Goal: Contribute content: Contribute content

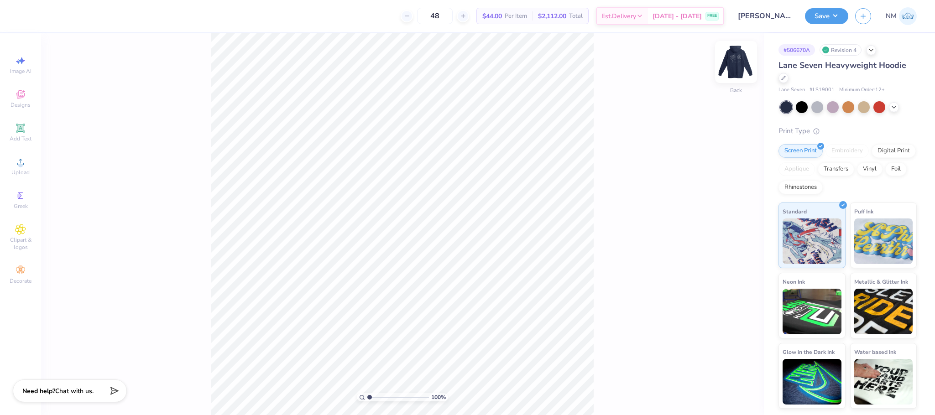
click at [737, 59] on img at bounding box center [736, 62] width 37 height 37
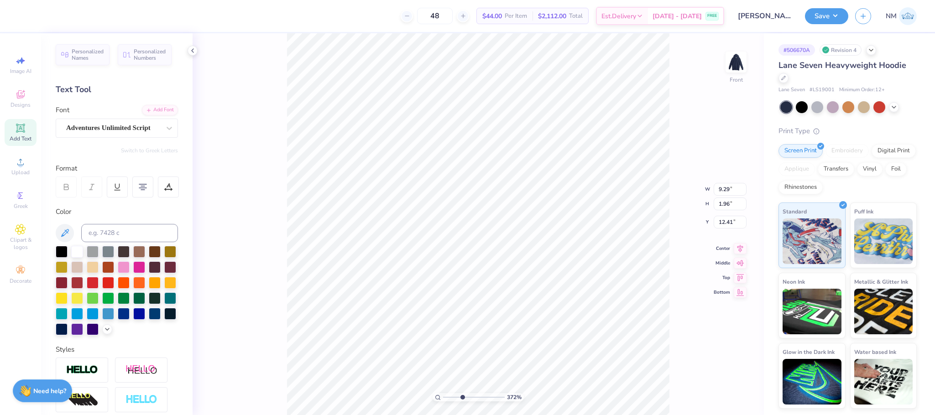
drag, startPoint x: 446, startPoint y: 396, endPoint x: 462, endPoint y: 399, distance: 16.7
type input "3.72"
click at [462, 399] on input "range" at bounding box center [474, 398] width 62 height 8
click at [83, 121] on div "Adventures Unlimited Script" at bounding box center [113, 128] width 96 height 14
click at [741, 63] on img at bounding box center [736, 62] width 37 height 37
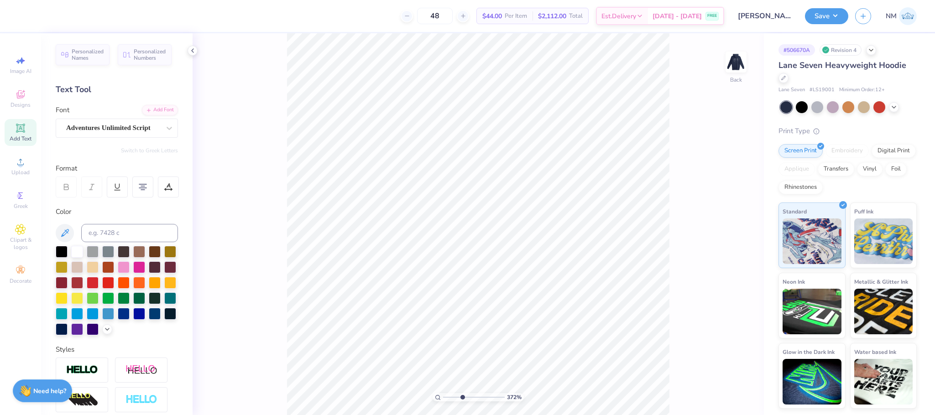
click at [16, 137] on span "Add Text" at bounding box center [21, 138] width 22 height 7
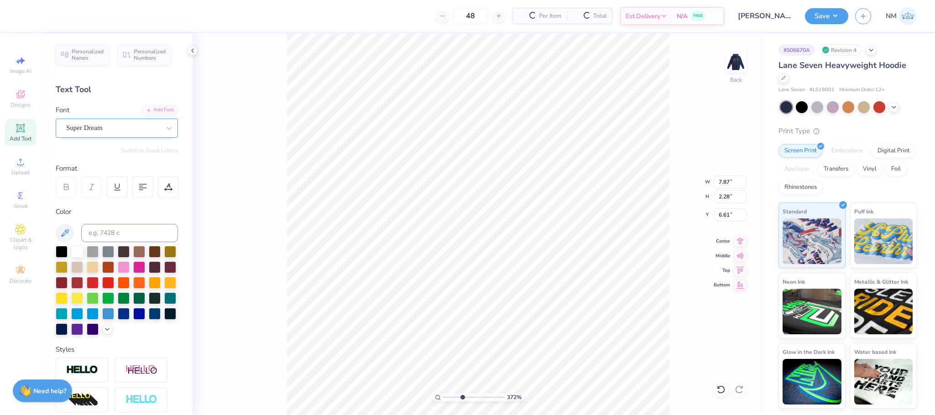
click at [148, 136] on div "Super Dream" at bounding box center [117, 128] width 122 height 19
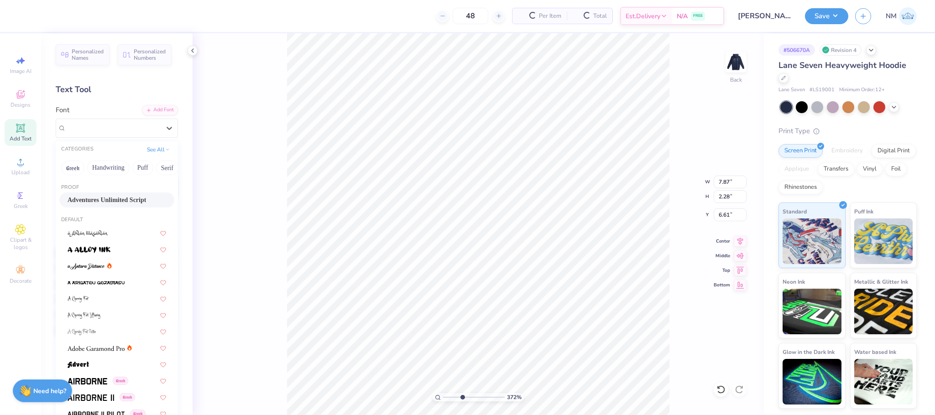
click at [105, 196] on span "Adventures Unlimited Script" at bounding box center [107, 200] width 79 height 10
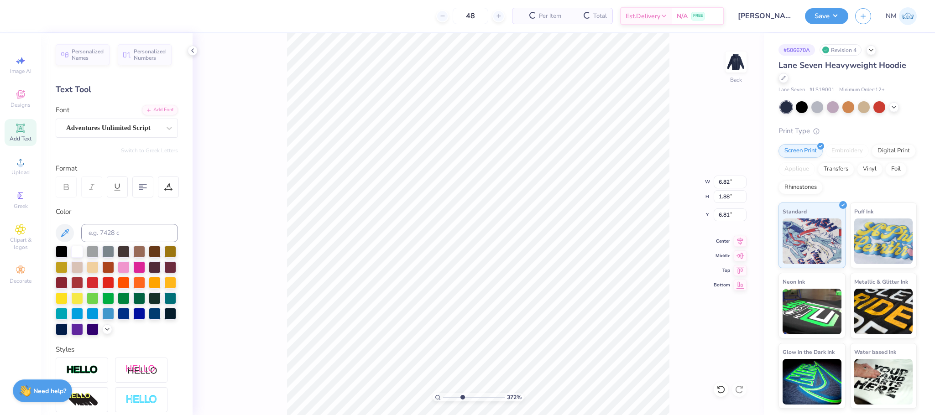
type input "6.82"
type input "1.88"
type input "6.81"
type textarea "T"
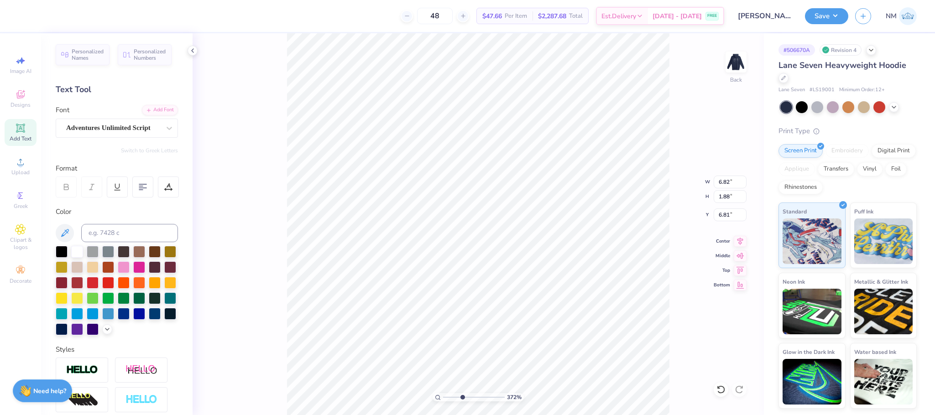
scroll to position [11, 3]
type textarea "Delta Phi x Chi Phi"
drag, startPoint x: 459, startPoint y: 396, endPoint x: 427, endPoint y: 398, distance: 32.0
type input "1"
click at [443, 398] on input "range" at bounding box center [474, 398] width 62 height 8
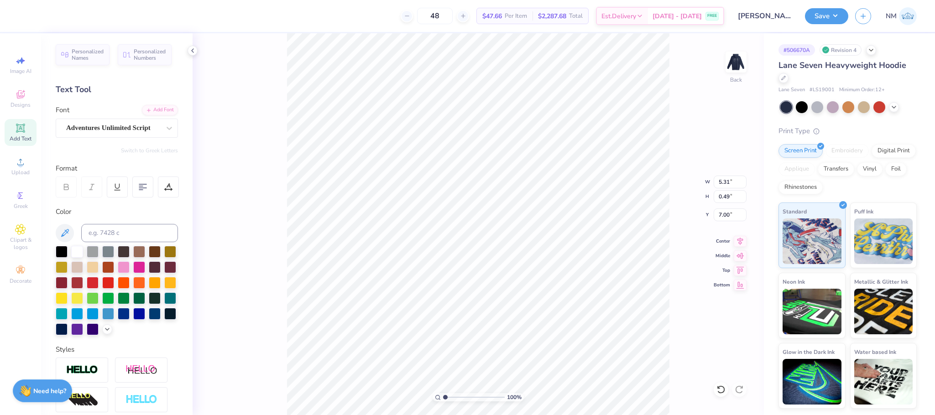
type input "5.31"
type input "0.49"
type input "3.00"
drag, startPoint x: 445, startPoint y: 396, endPoint x: 452, endPoint y: 396, distance: 6.9
type input "2.05"
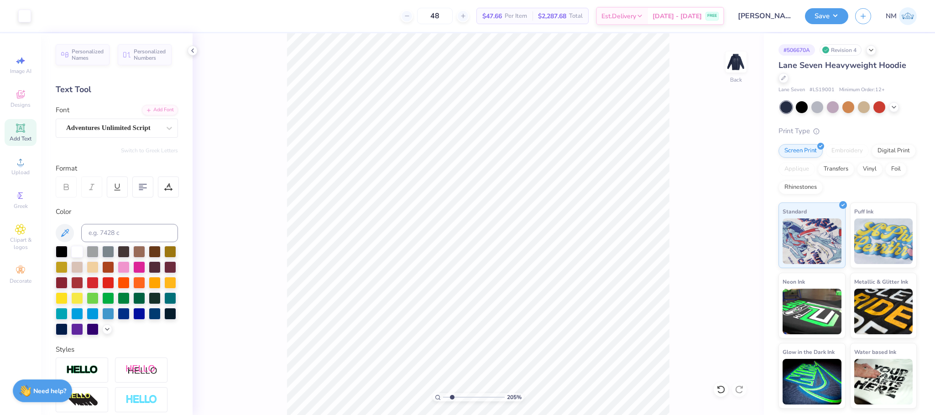
click at [452, 396] on input "range" at bounding box center [474, 398] width 62 height 8
type textarea "Delta Phi x Chi Phi"
type textarea "Delta Phi X Chi Phi"
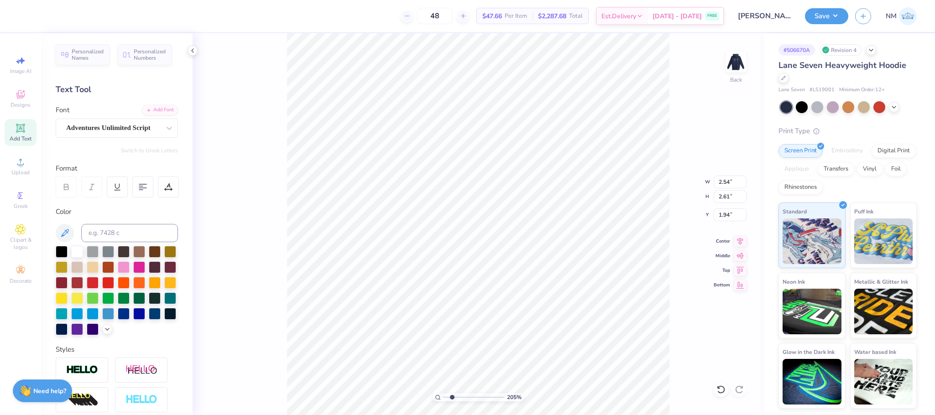
scroll to position [11, 0]
type textarea "Delta Phi X Chi Phi"
type textarea "Delta Phi"
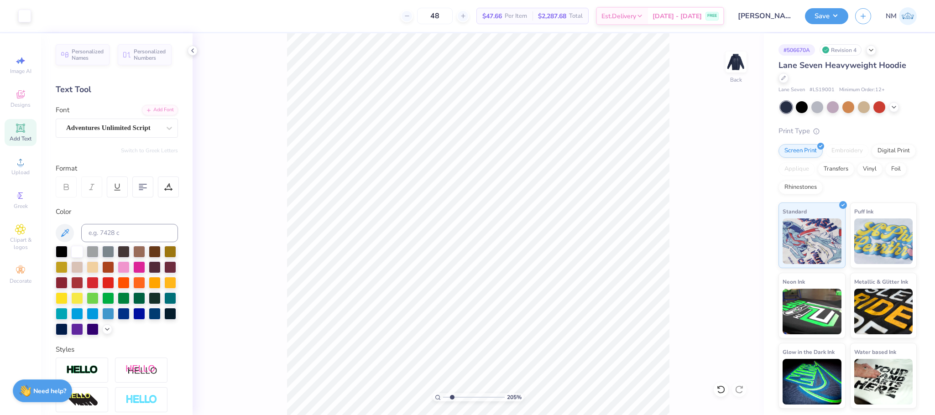
click at [22, 137] on span "Add Text" at bounding box center [21, 138] width 22 height 7
drag, startPoint x: 97, startPoint y: 125, endPoint x: 99, endPoint y: 132, distance: 7.4
click at [98, 125] on div "Super Dream" at bounding box center [113, 128] width 96 height 14
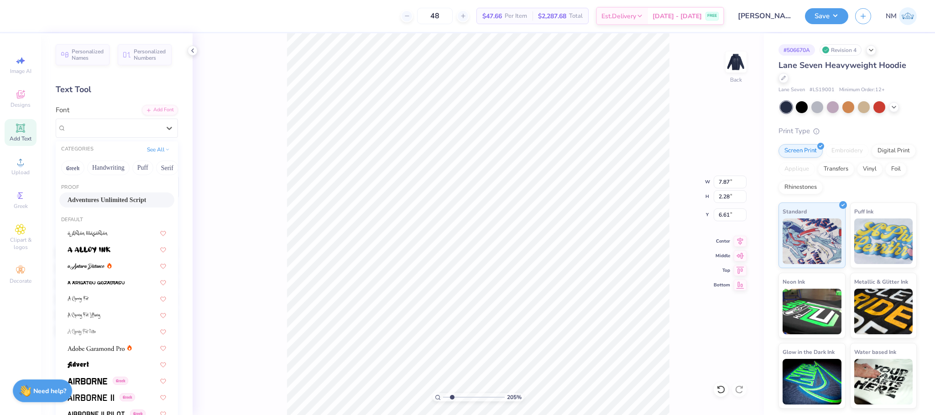
click at [99, 198] on span "Adventures Unlimited Script" at bounding box center [107, 200] width 79 height 10
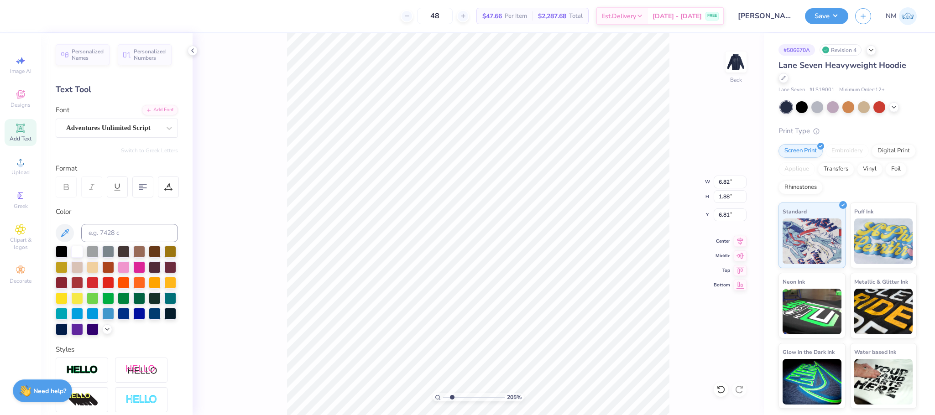
type input "6.82"
type input "1.88"
type input "6.81"
type textarea "T"
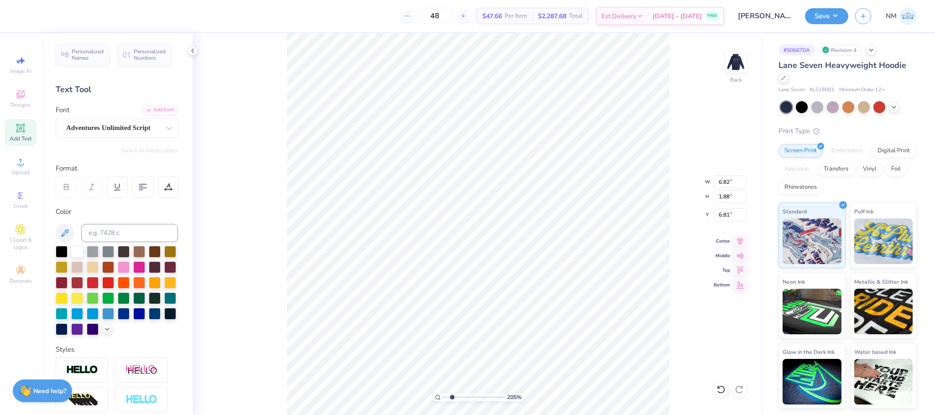
type textarea "X"
type input "0.63"
type input "0.55"
type input "3.66"
type input "0.47"
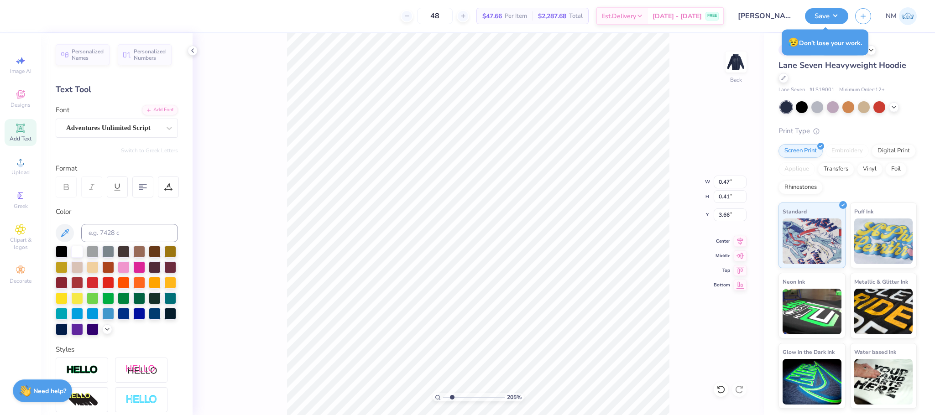
type input "0.41"
click at [18, 134] on div "Add Text" at bounding box center [21, 132] width 32 height 27
click at [91, 131] on div "Super Dream" at bounding box center [113, 128] width 96 height 14
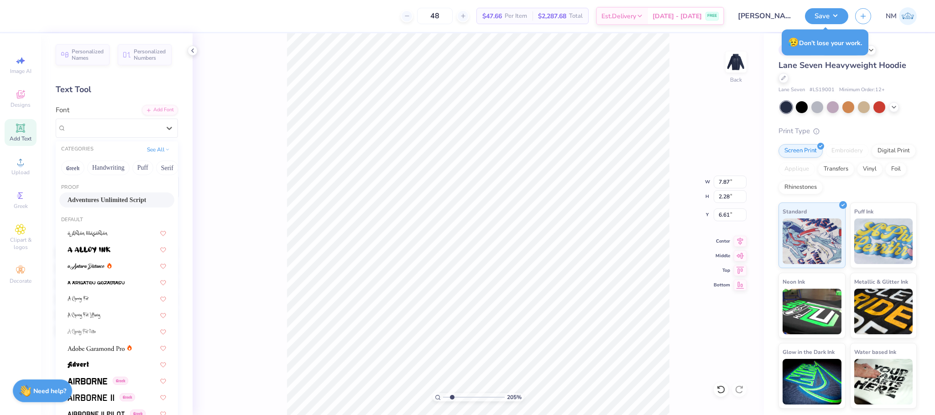
click at [94, 193] on div "Adventures Unlimited Script" at bounding box center [116, 200] width 115 height 15
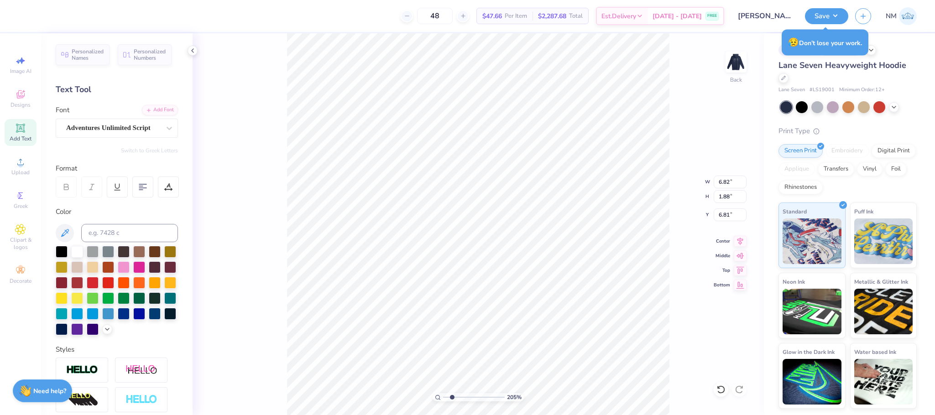
type input "6.82"
type input "1.88"
type input "6.81"
type textarea "C"
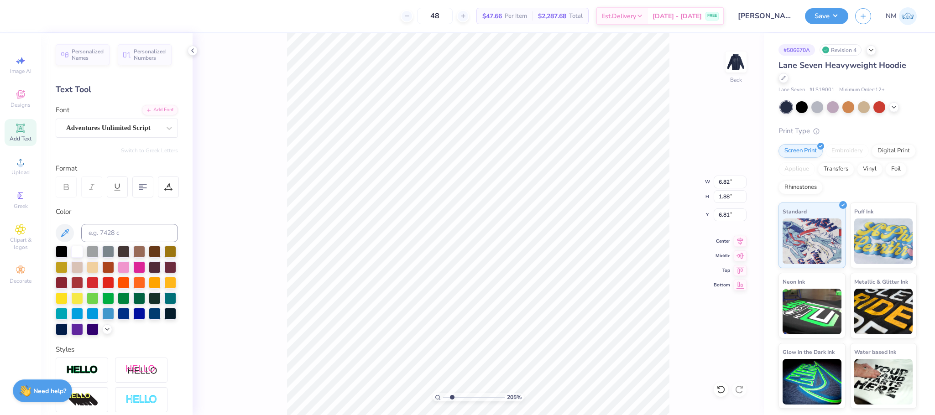
type textarea "C"
type textarea "Chi Phi"
type input "2.28"
type input "0.53"
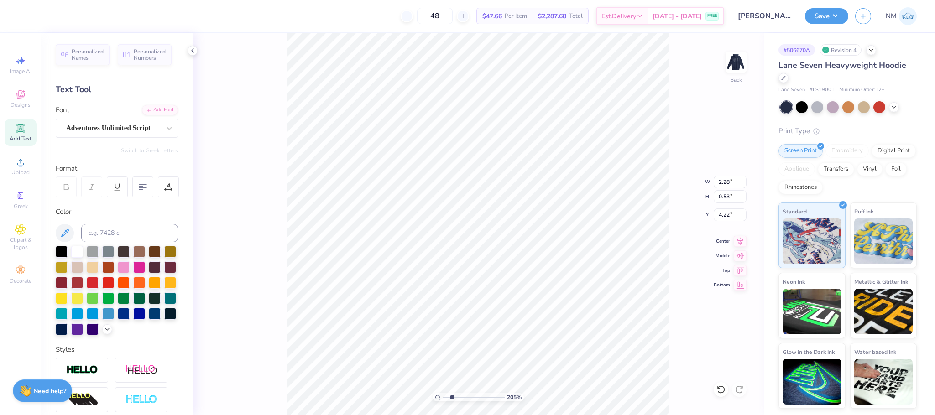
type input "4.22"
type input "3.00"
type input "2.07"
drag, startPoint x: 452, startPoint y: 395, endPoint x: 438, endPoint y: 394, distance: 13.8
type input "1"
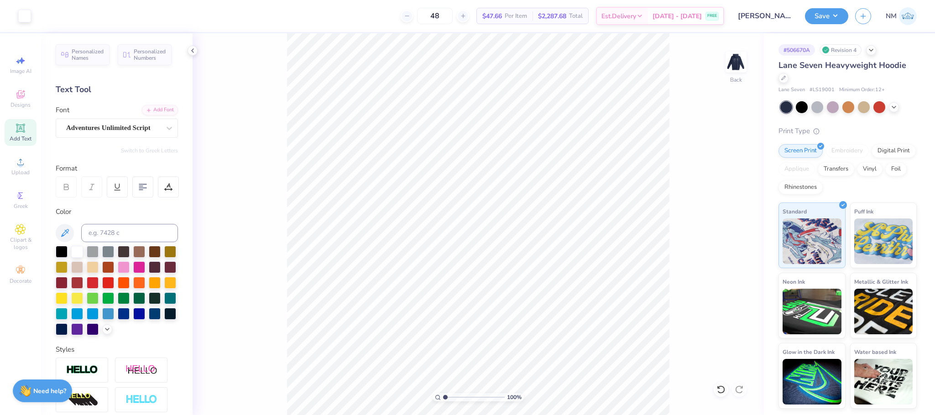
click at [443, 399] on input "range" at bounding box center [474, 398] width 62 height 8
click at [732, 59] on img at bounding box center [736, 62] width 37 height 37
click at [737, 59] on img at bounding box center [736, 62] width 37 height 37
type input "2.37"
type input "1.63"
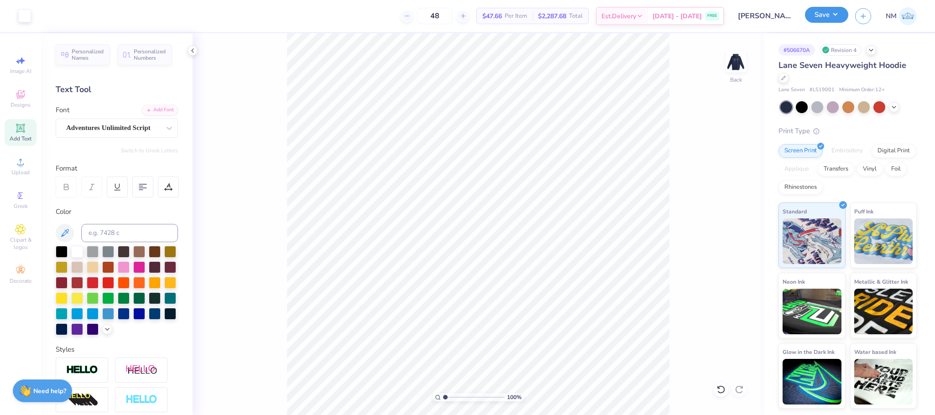
click at [814, 14] on button "Save" at bounding box center [826, 15] width 43 height 16
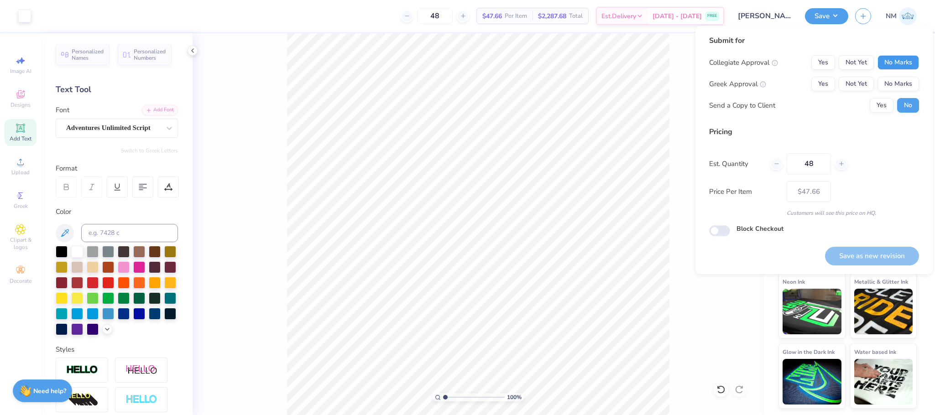
click at [892, 61] on button "No Marks" at bounding box center [899, 62] width 42 height 15
click at [816, 81] on button "Yes" at bounding box center [824, 84] width 24 height 15
click at [890, 248] on button "Save as new revision" at bounding box center [872, 256] width 94 height 19
type input "$47.66"
